Goal: Download file/media

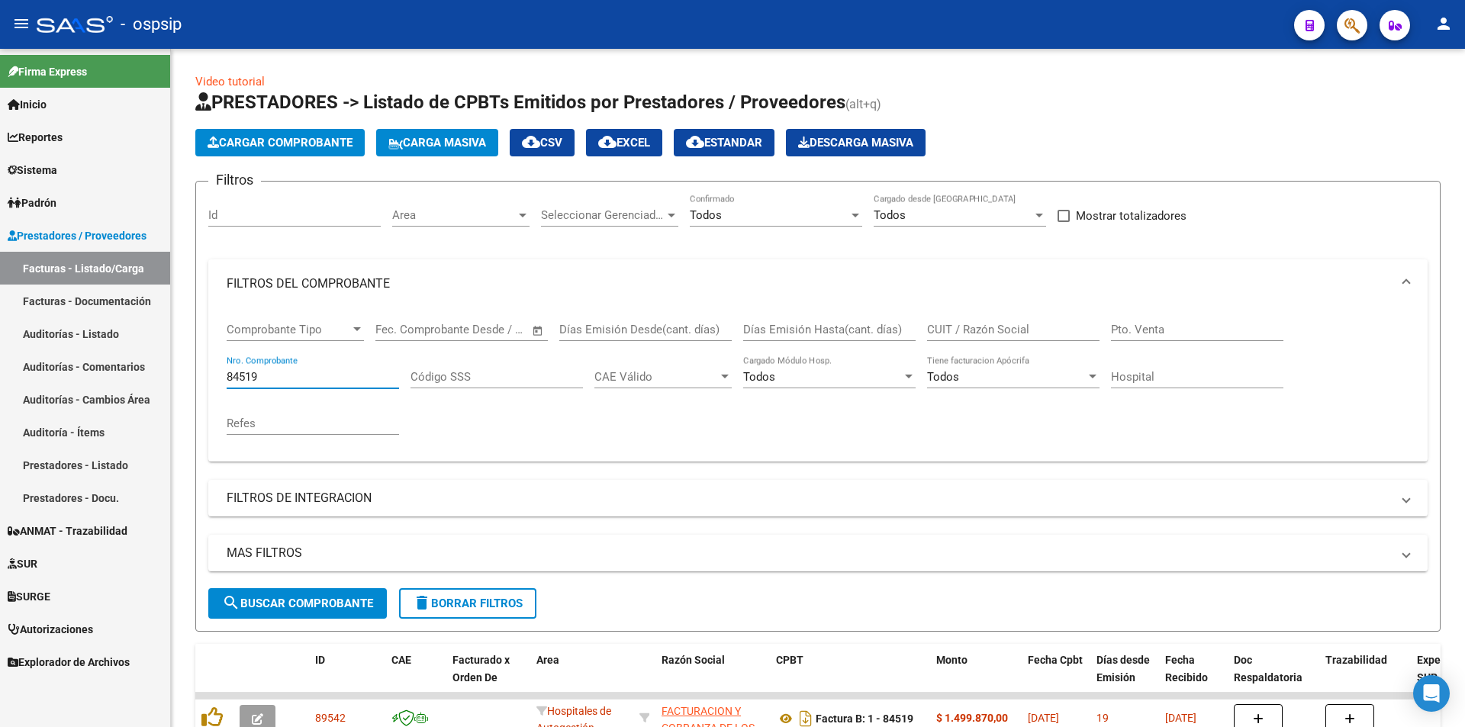
scroll to position [76, 0]
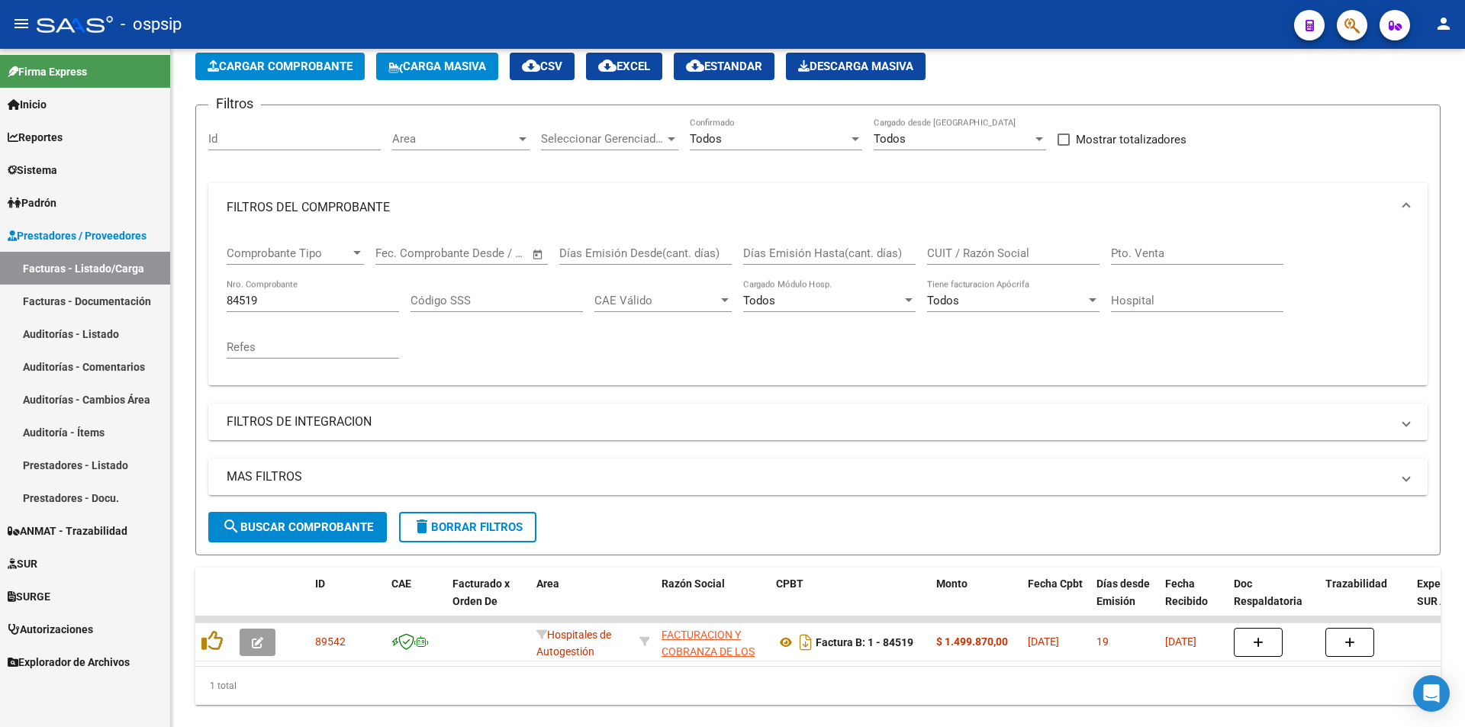
drag, startPoint x: 299, startPoint y: 291, endPoint x: 166, endPoint y: 301, distance: 134.0
click at [166, 301] on mat-sidenav-container "Firma Express Inicio Instructivos Contacto OS Reportes Egresos Devengados Audit…" at bounding box center [732, 388] width 1465 height 679
click at [278, 305] on input "84519" at bounding box center [313, 301] width 172 height 14
type input "8"
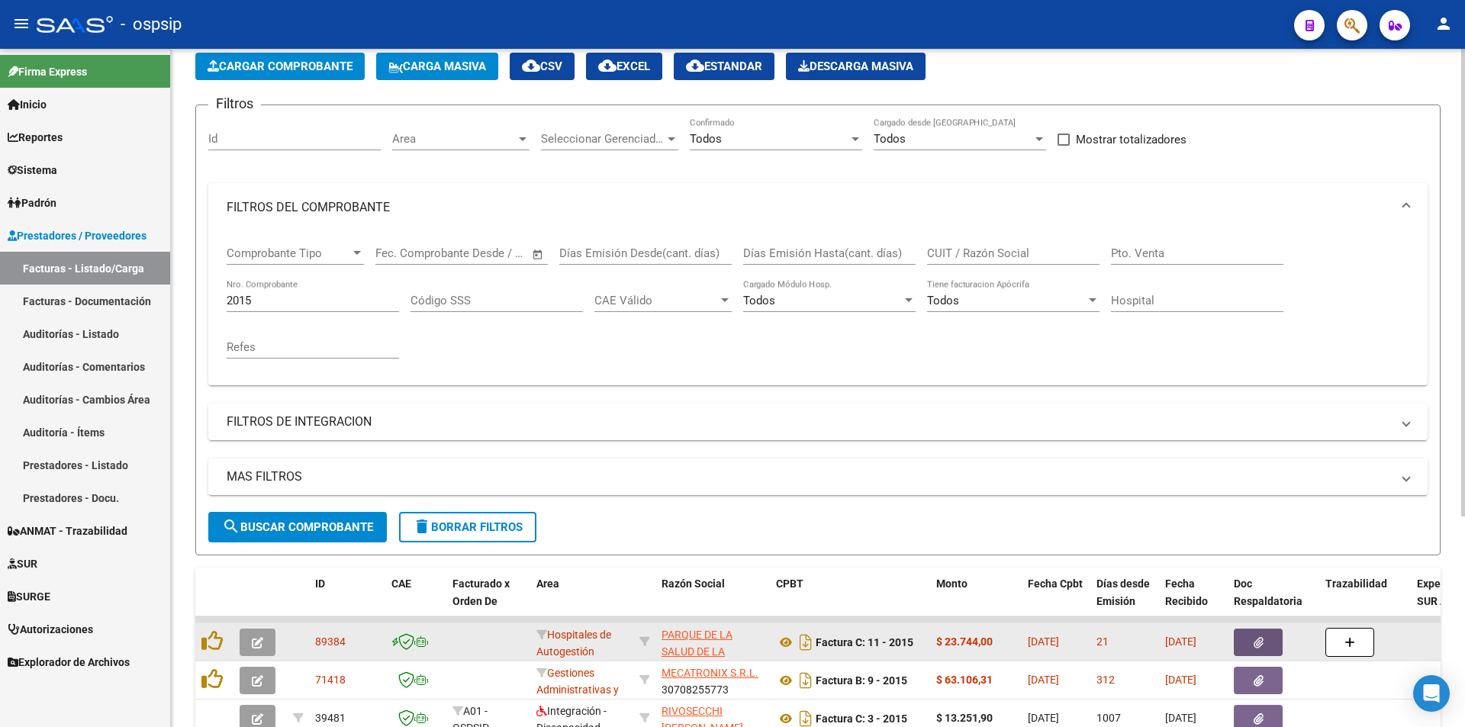
click at [1262, 634] on button "button" at bounding box center [1258, 642] width 49 height 27
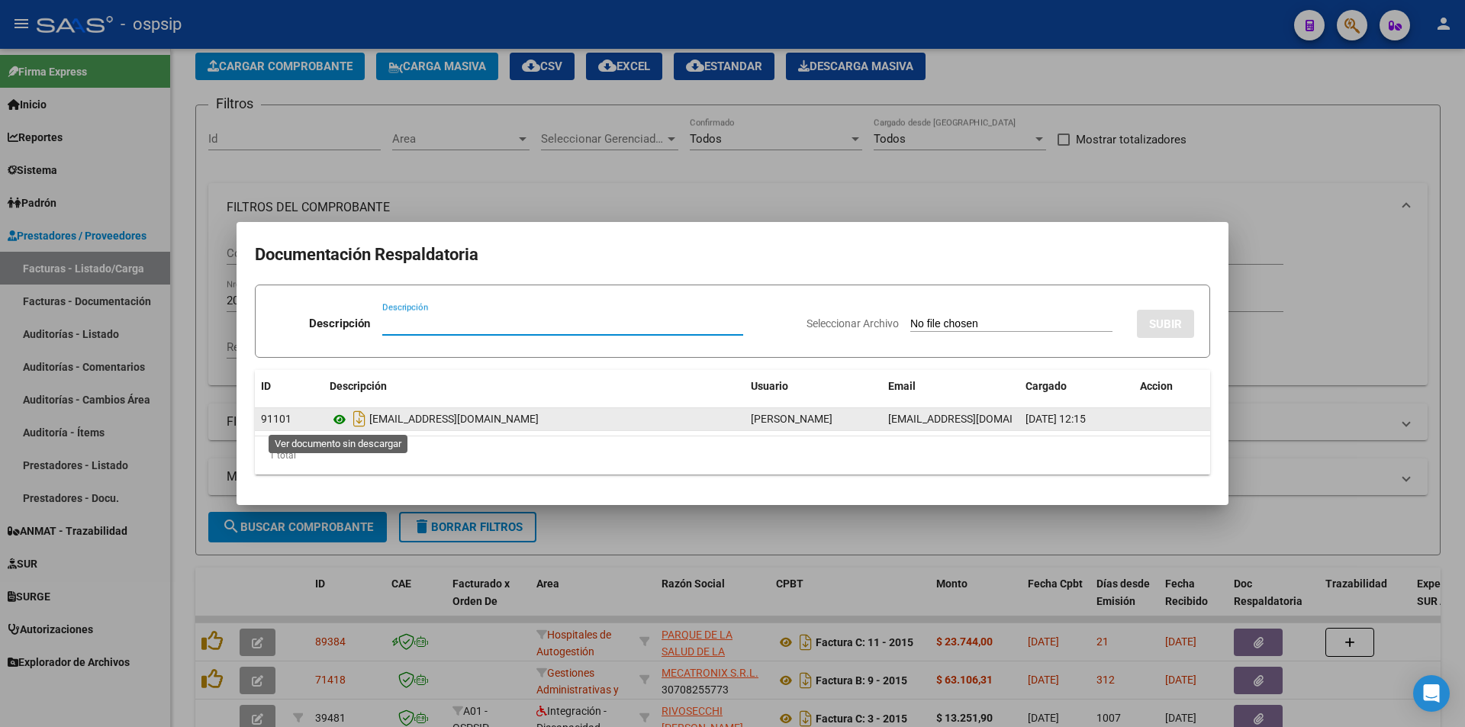
click at [337, 415] on icon at bounding box center [340, 420] width 20 height 18
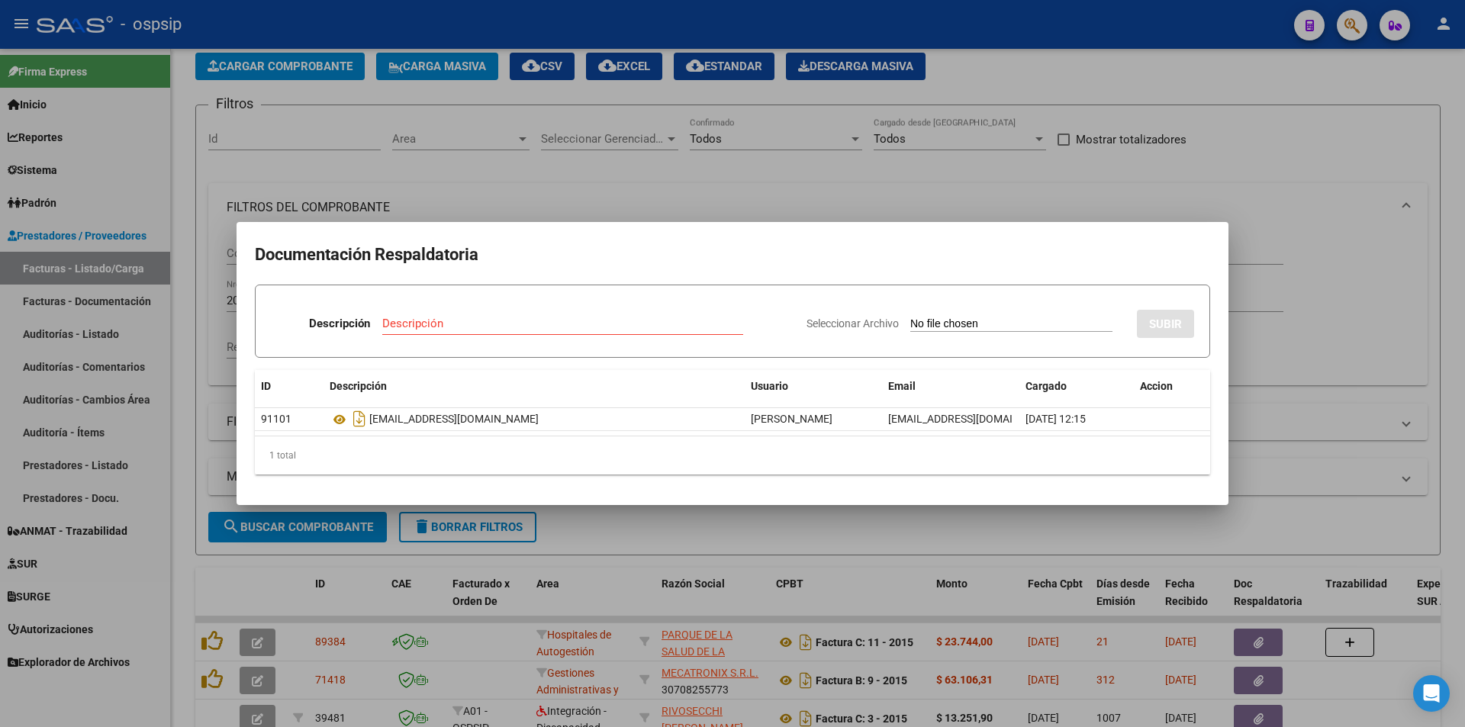
click at [563, 196] on div at bounding box center [732, 363] width 1465 height 727
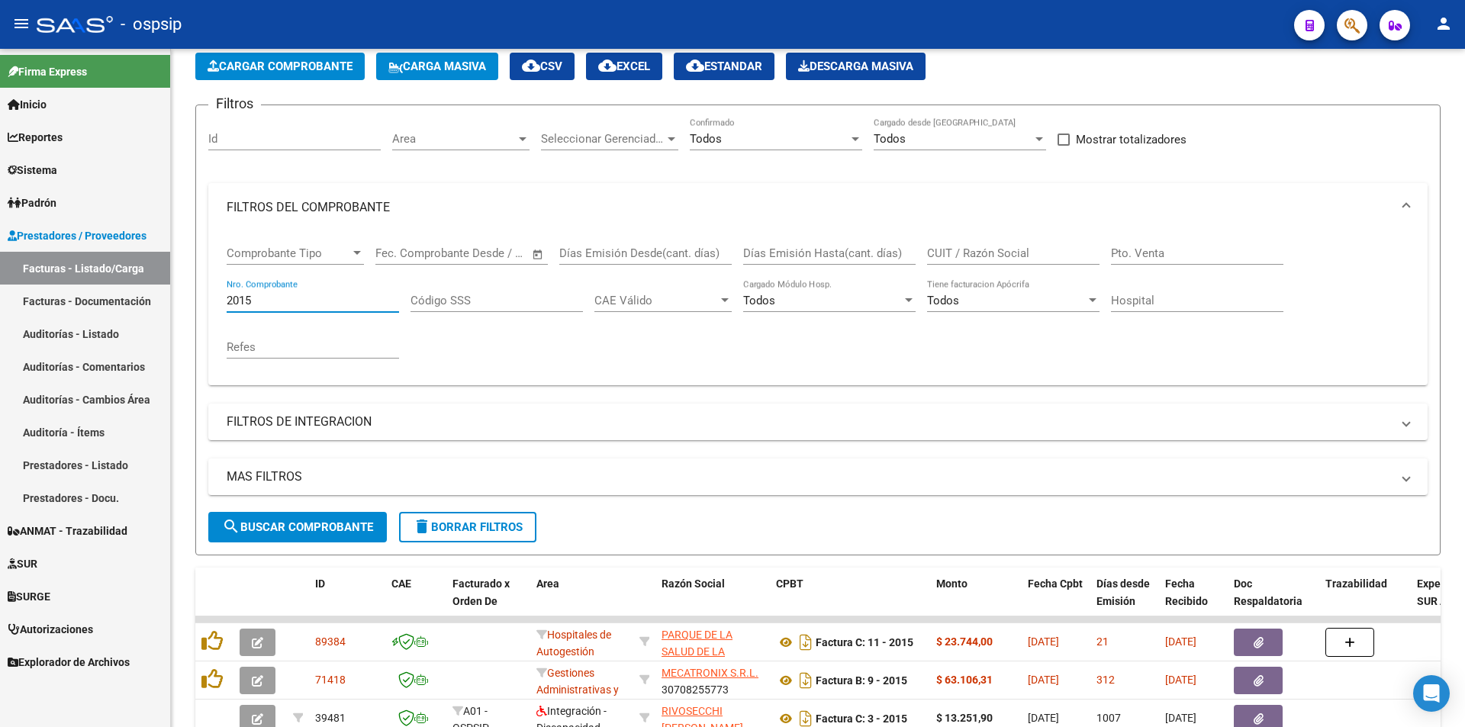
drag, startPoint x: 314, startPoint y: 299, endPoint x: 50, endPoint y: 315, distance: 263.8
click at [50, 315] on mat-sidenav-container "Firma Express Inicio Instructivos Contacto OS Reportes Egresos Devengados Audit…" at bounding box center [732, 388] width 1465 height 679
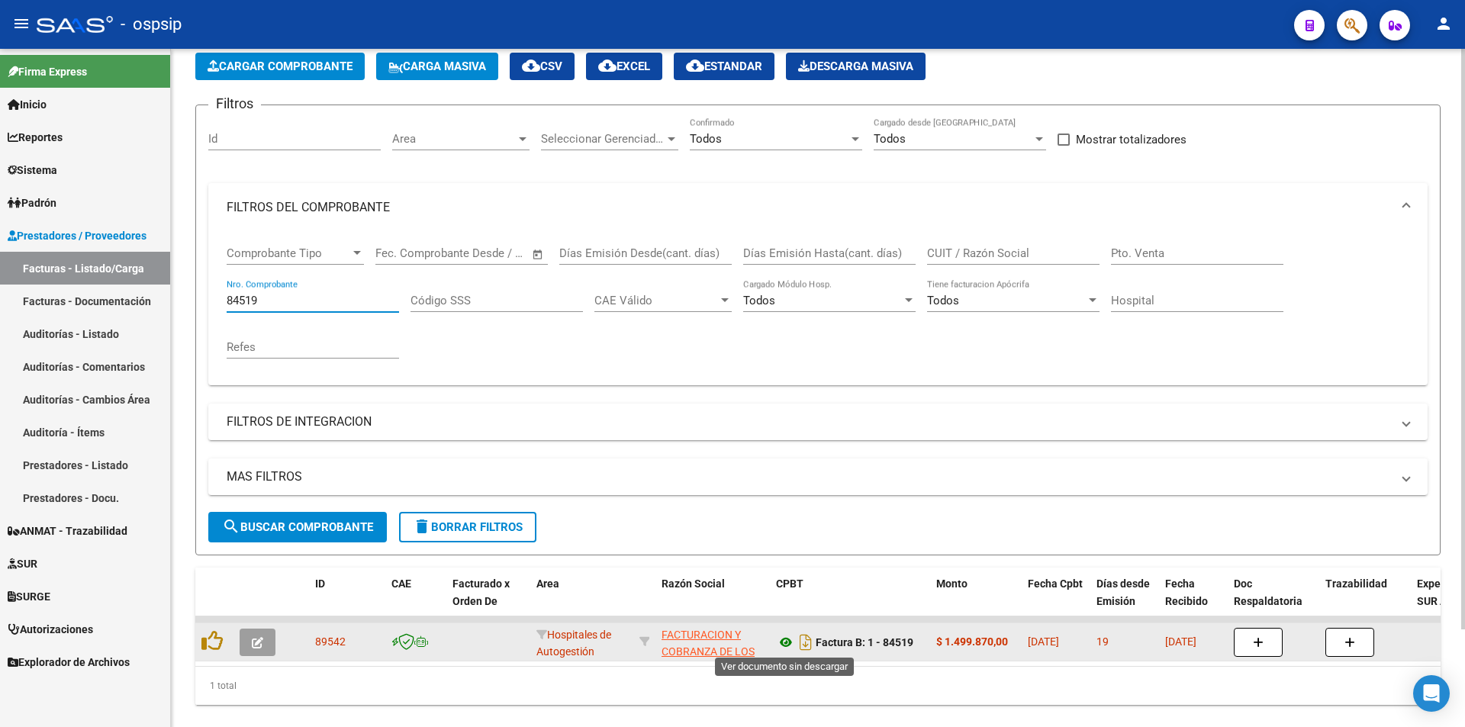
type input "84519"
click at [791, 640] on icon at bounding box center [786, 642] width 20 height 18
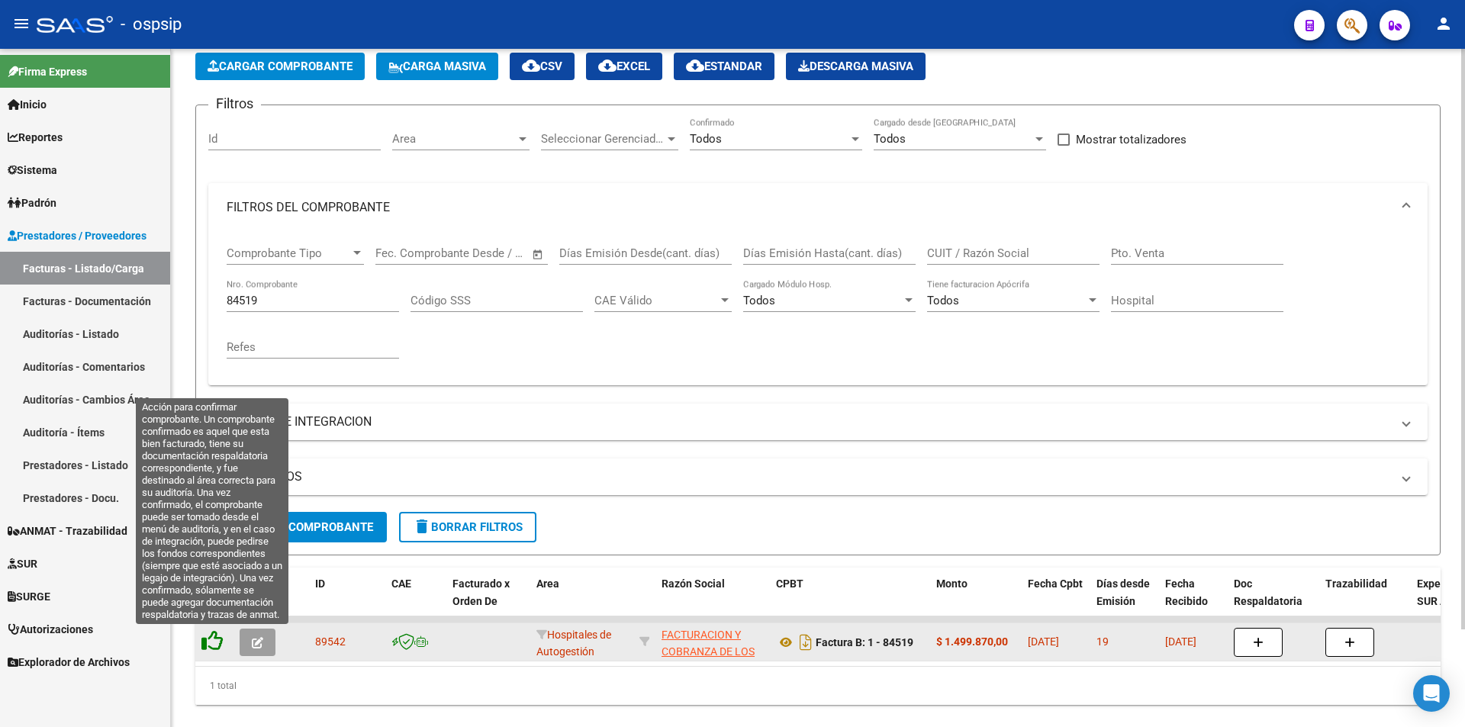
click at [211, 640] on icon at bounding box center [211, 640] width 21 height 21
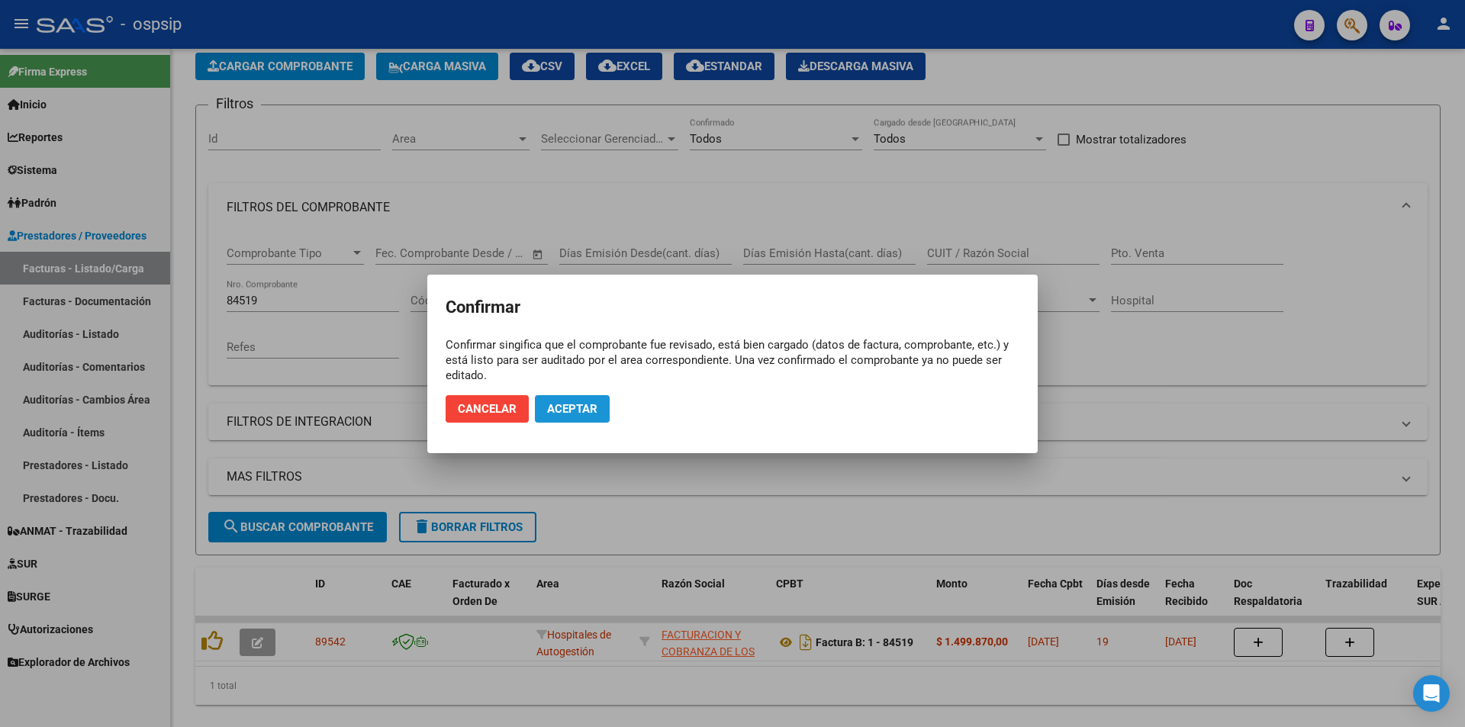
click at [595, 405] on span "Aceptar" at bounding box center [572, 409] width 50 height 14
